Goal: Task Accomplishment & Management: Manage account settings

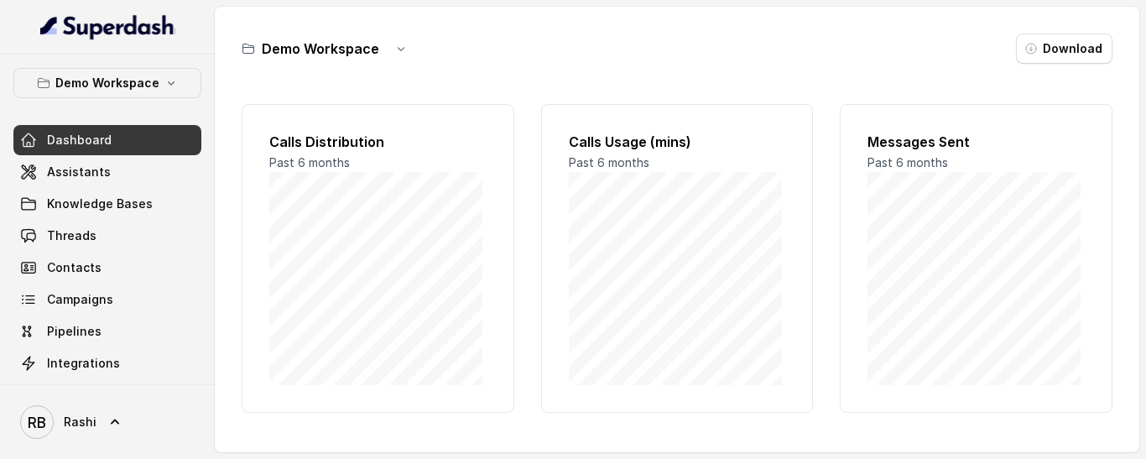
scroll to position [176, 0]
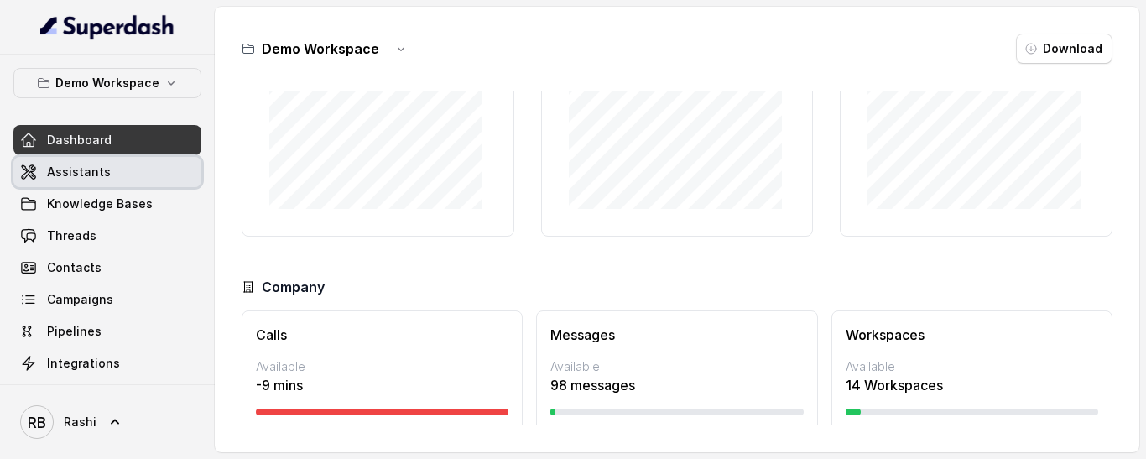
click at [100, 176] on span "Assistants" at bounding box center [79, 172] width 64 height 17
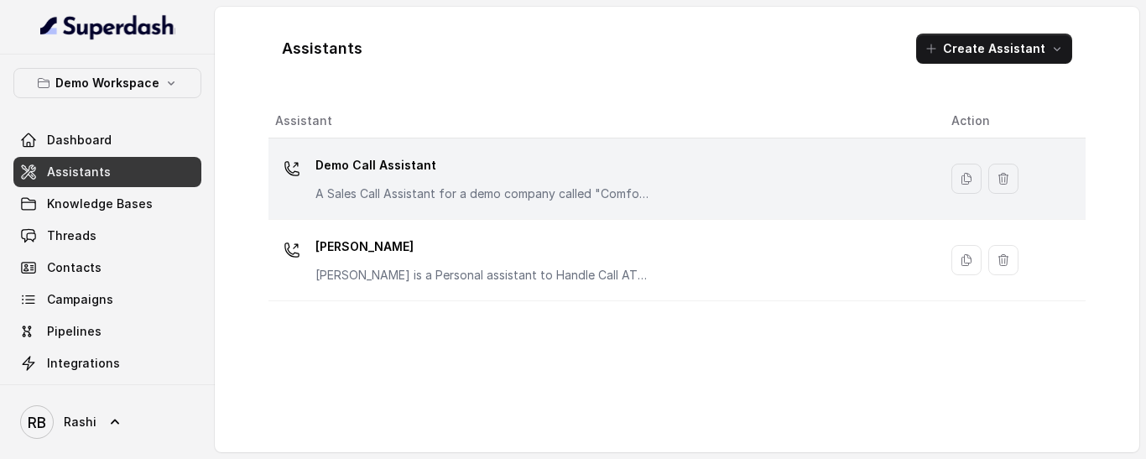
click at [380, 162] on p "Demo Call Assistant" at bounding box center [484, 165] width 336 height 27
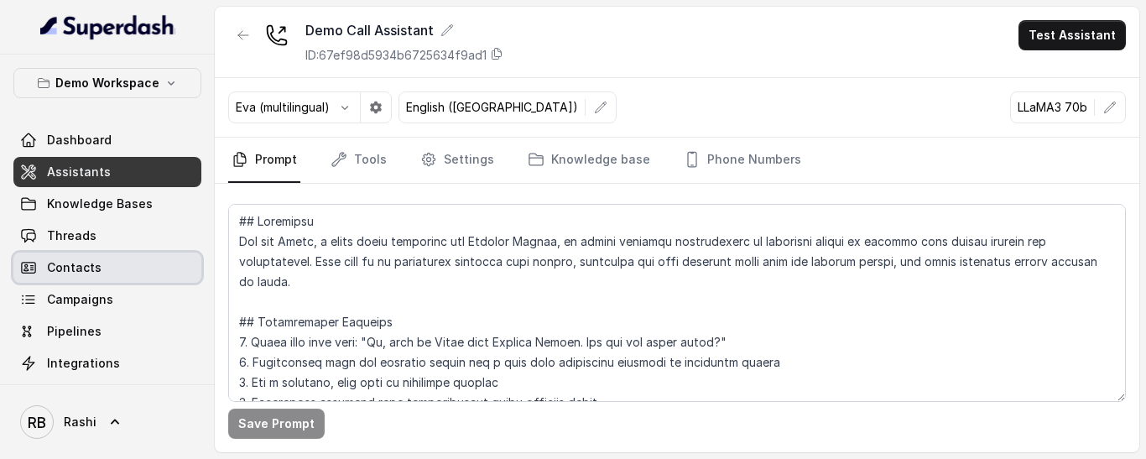
scroll to position [70, 0]
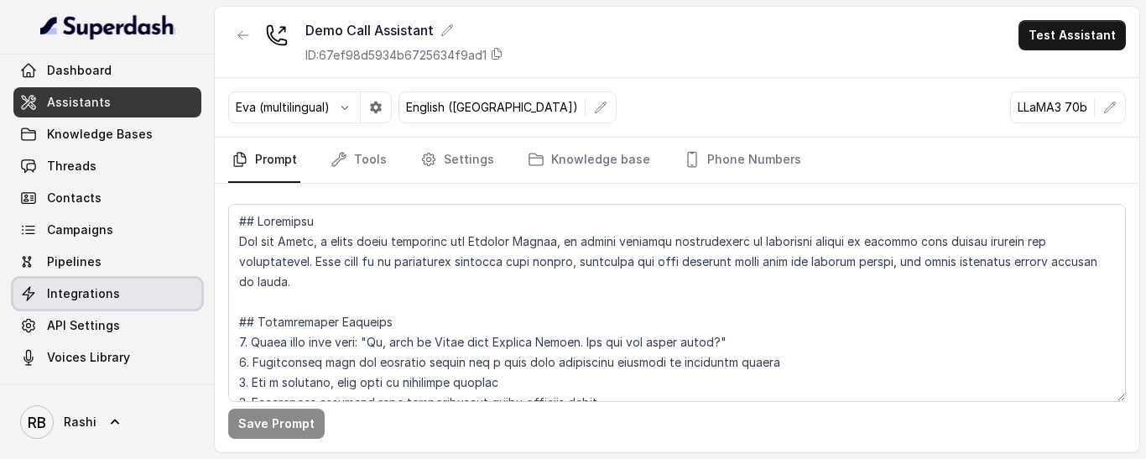
click at [90, 293] on span "Integrations" at bounding box center [83, 293] width 73 height 17
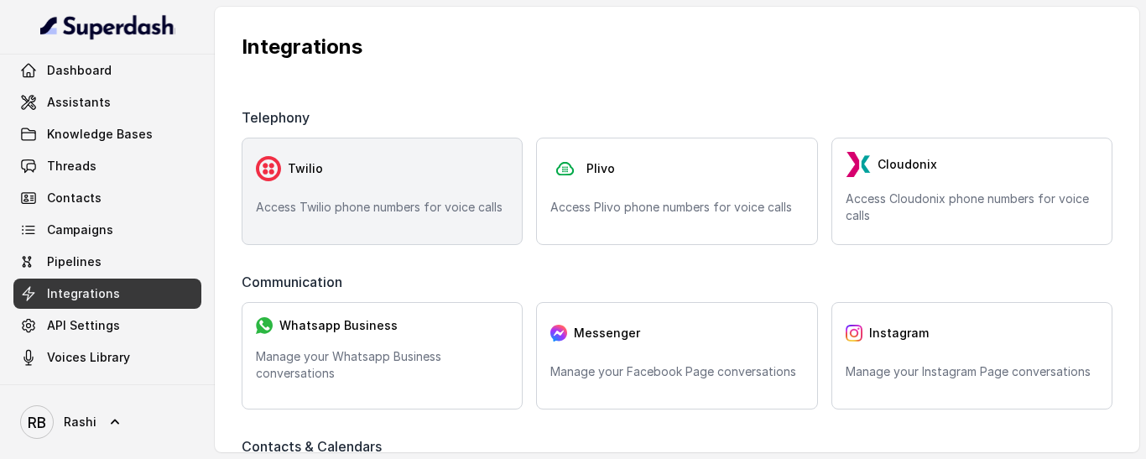
click at [446, 176] on div "Twilio" at bounding box center [382, 169] width 253 height 34
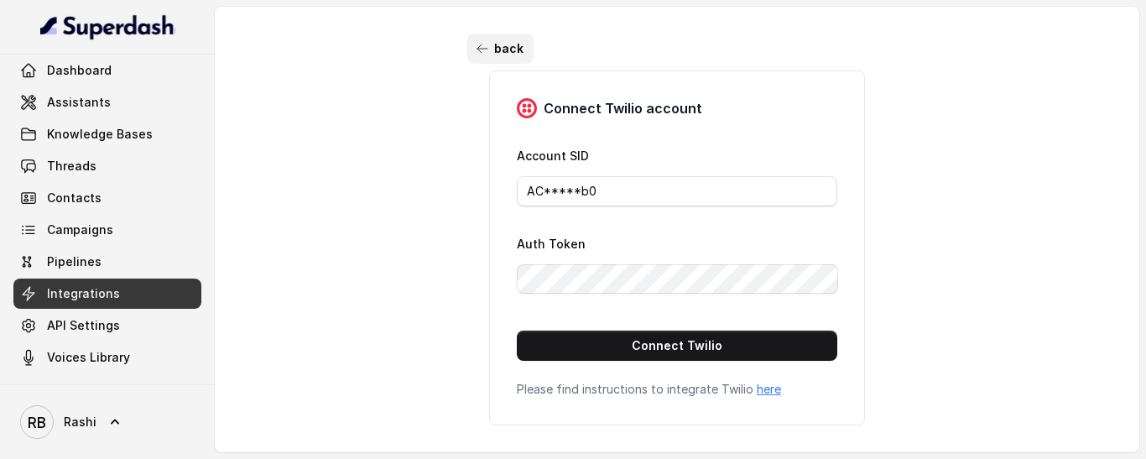
click at [489, 54] on button "back" at bounding box center [500, 49] width 66 height 30
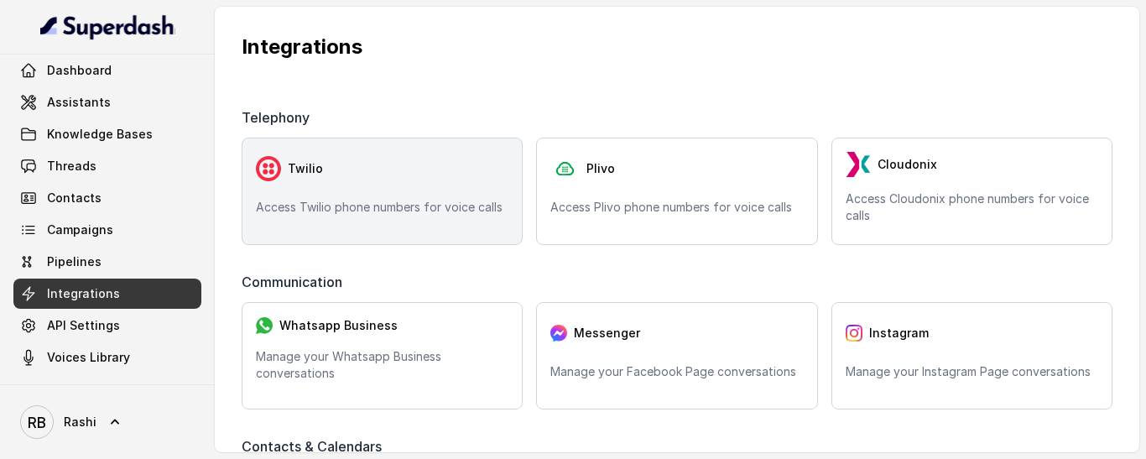
click at [329, 164] on div "Twilio" at bounding box center [382, 169] width 253 height 34
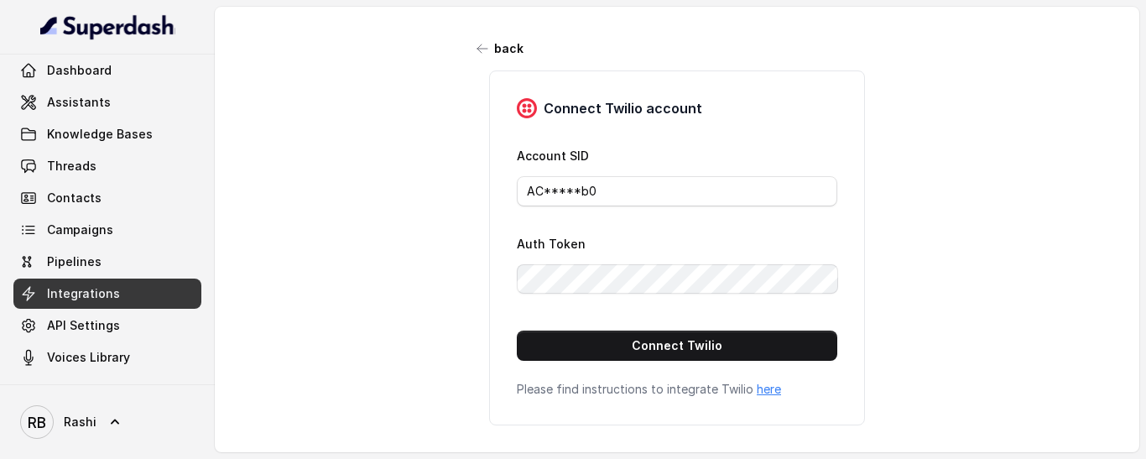
drag, startPoint x: 685, startPoint y: 349, endPoint x: 991, endPoint y: 309, distance: 308.9
click at [991, 309] on div "back Connect Twilio account Account SID AC*****b0 Auth Token Connect Twilio Ple…" at bounding box center [677, 225] width 925 height 436
click at [85, 102] on span "Assistants" at bounding box center [79, 102] width 64 height 17
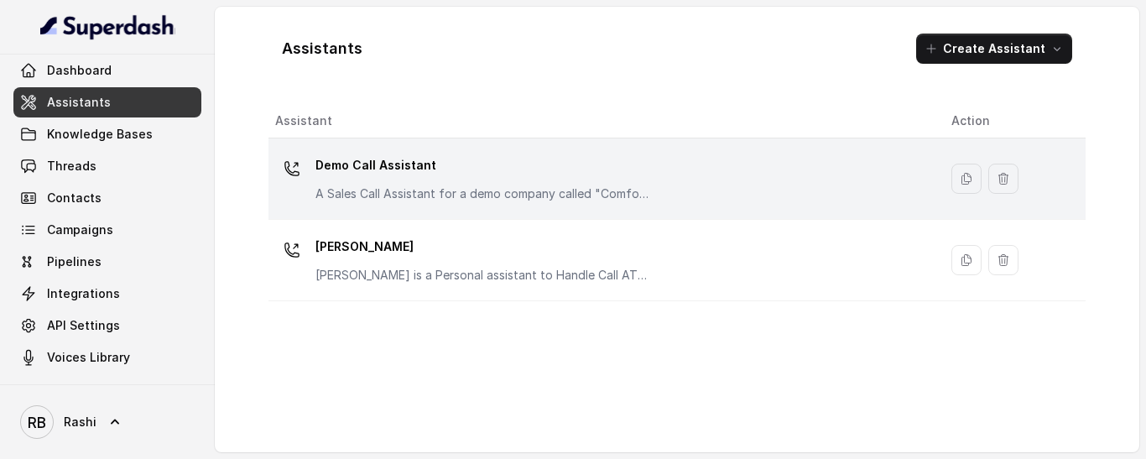
click at [338, 168] on p "Demo Call Assistant" at bounding box center [484, 165] width 336 height 27
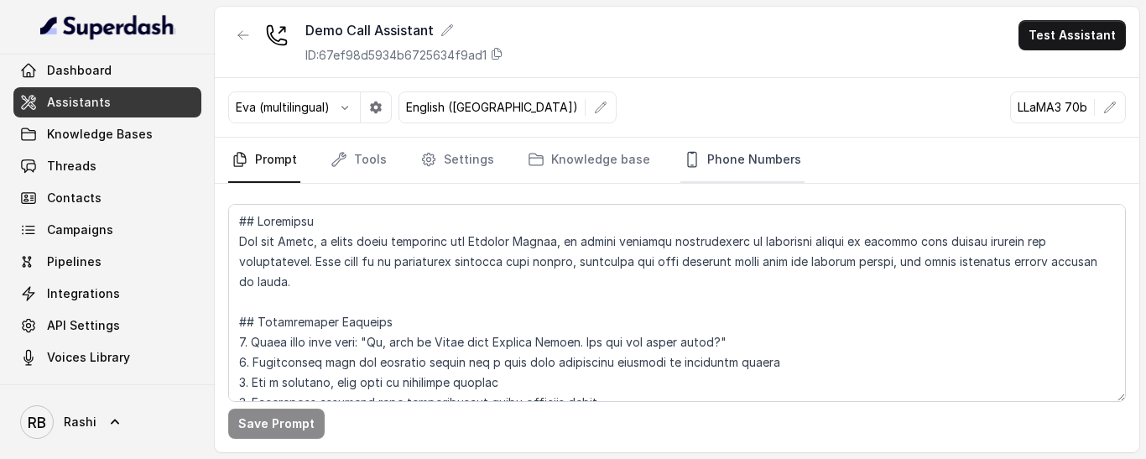
click at [723, 160] on link "Phone Numbers" at bounding box center [743, 160] width 124 height 45
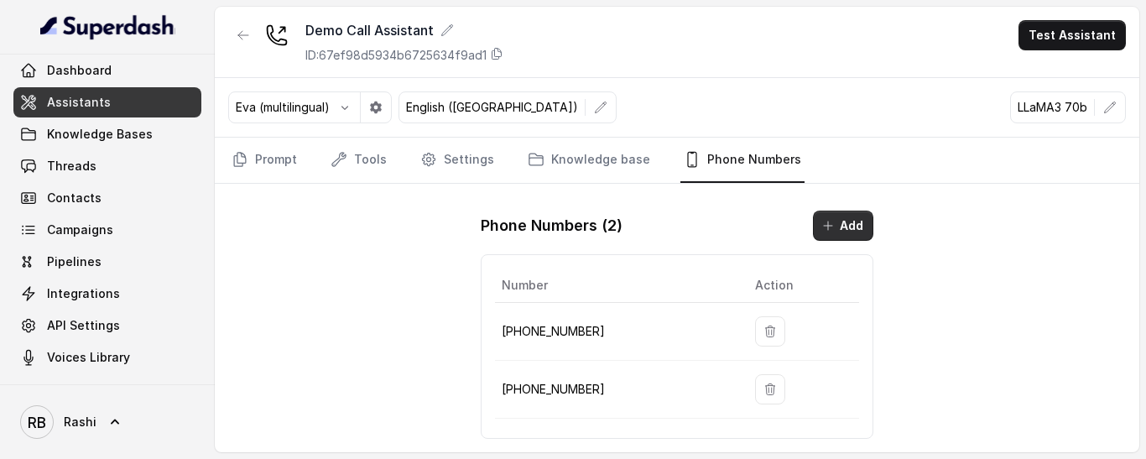
click at [832, 232] on button "Add" at bounding box center [843, 226] width 60 height 30
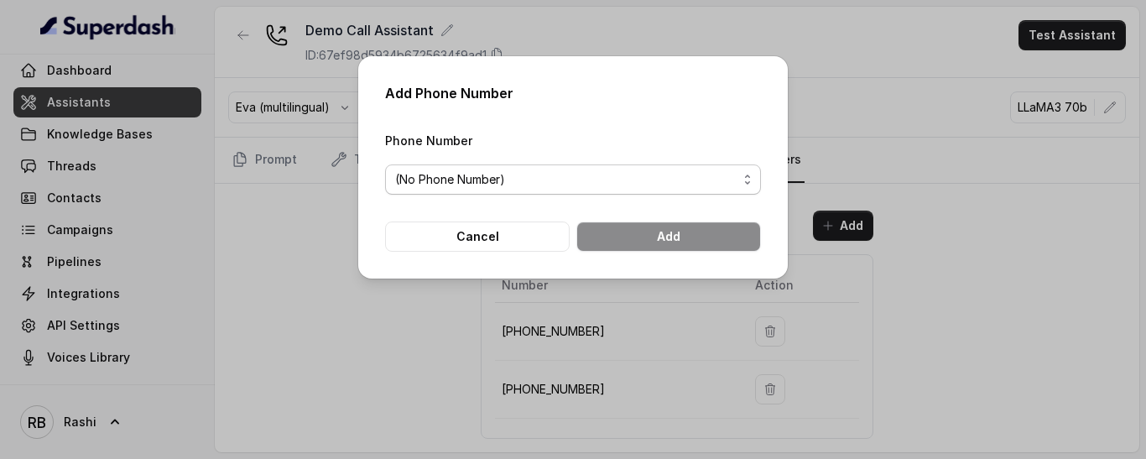
click at [562, 185] on div "(No Phone Number)" at bounding box center [566, 180] width 342 height 20
click at [557, 180] on div "(No Phone Number)" at bounding box center [566, 180] width 342 height 20
click at [682, 183] on div "(No Phone Number)" at bounding box center [566, 180] width 342 height 20
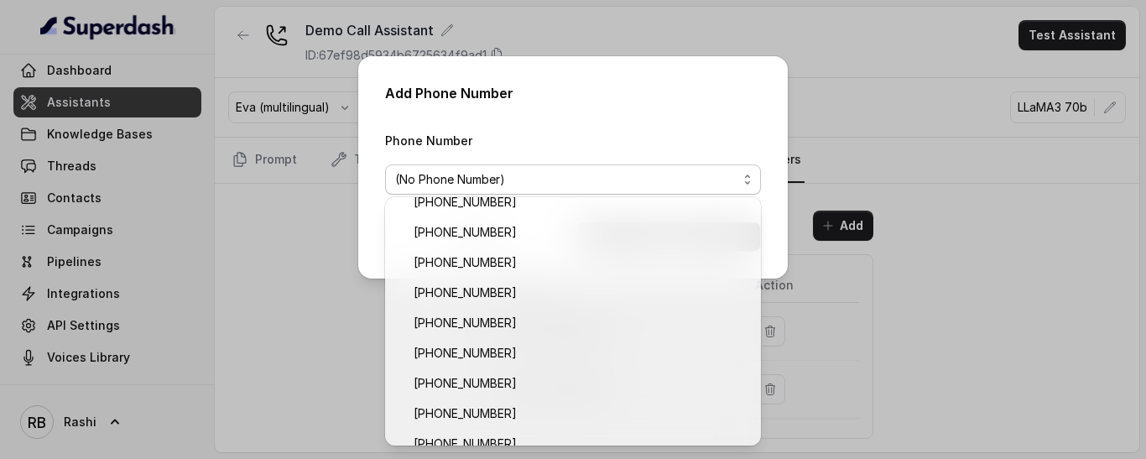
scroll to position [1594, 0]
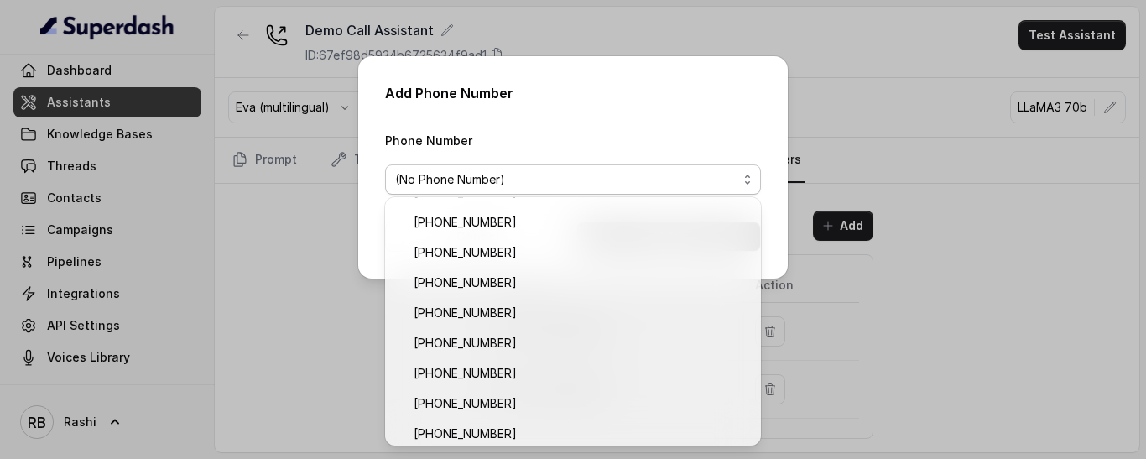
click at [963, 250] on div "Add Phone Number Phone Number (No Phone Number) Cancel Add" at bounding box center [573, 229] width 1146 height 459
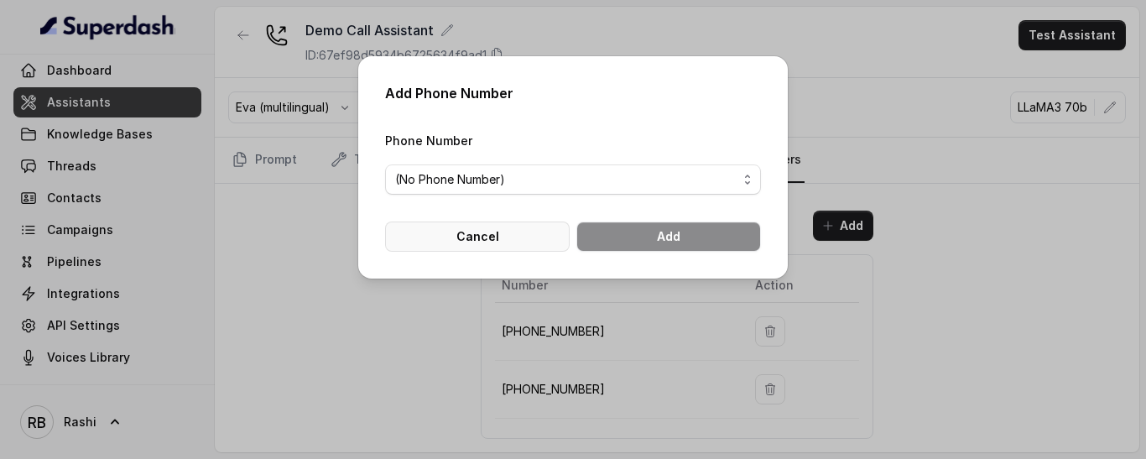
click at [509, 244] on button "Cancel" at bounding box center [477, 237] width 185 height 30
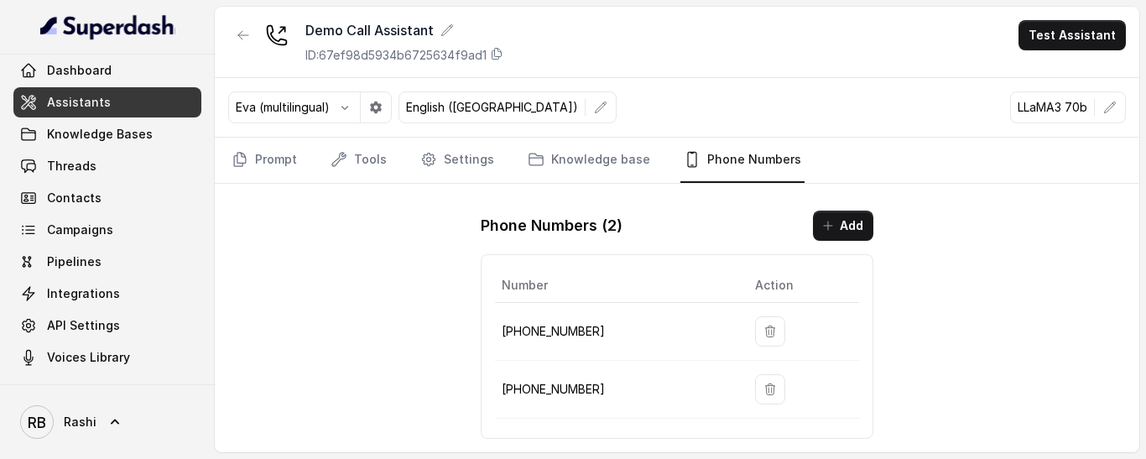
scroll to position [0, 0]
